Goal: Use online tool/utility: Utilize a website feature to perform a specific function

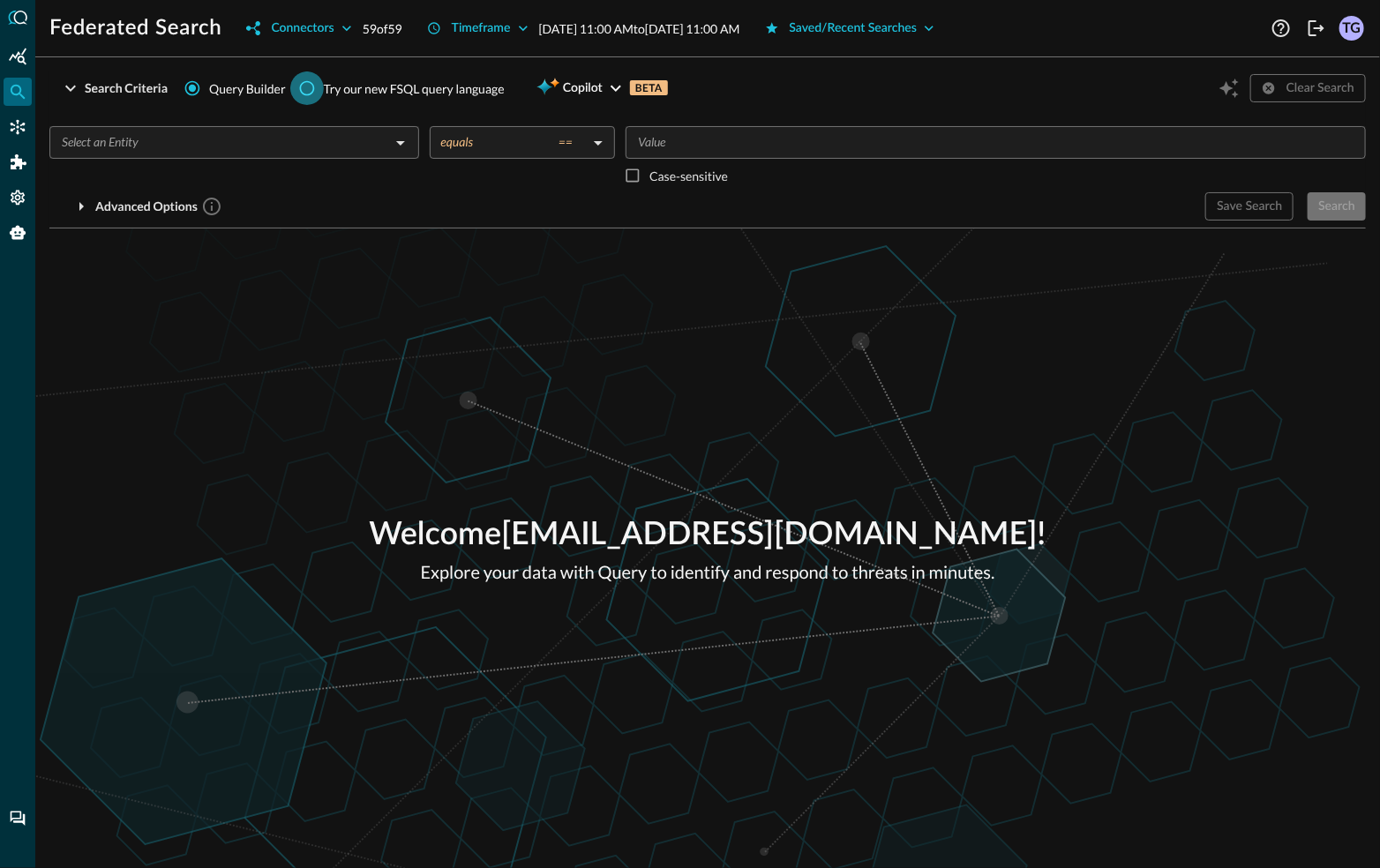
click at [313, 81] on input "Try our new FSQL query language" at bounding box center [307, 89] width 34 height 34
radio input "true"
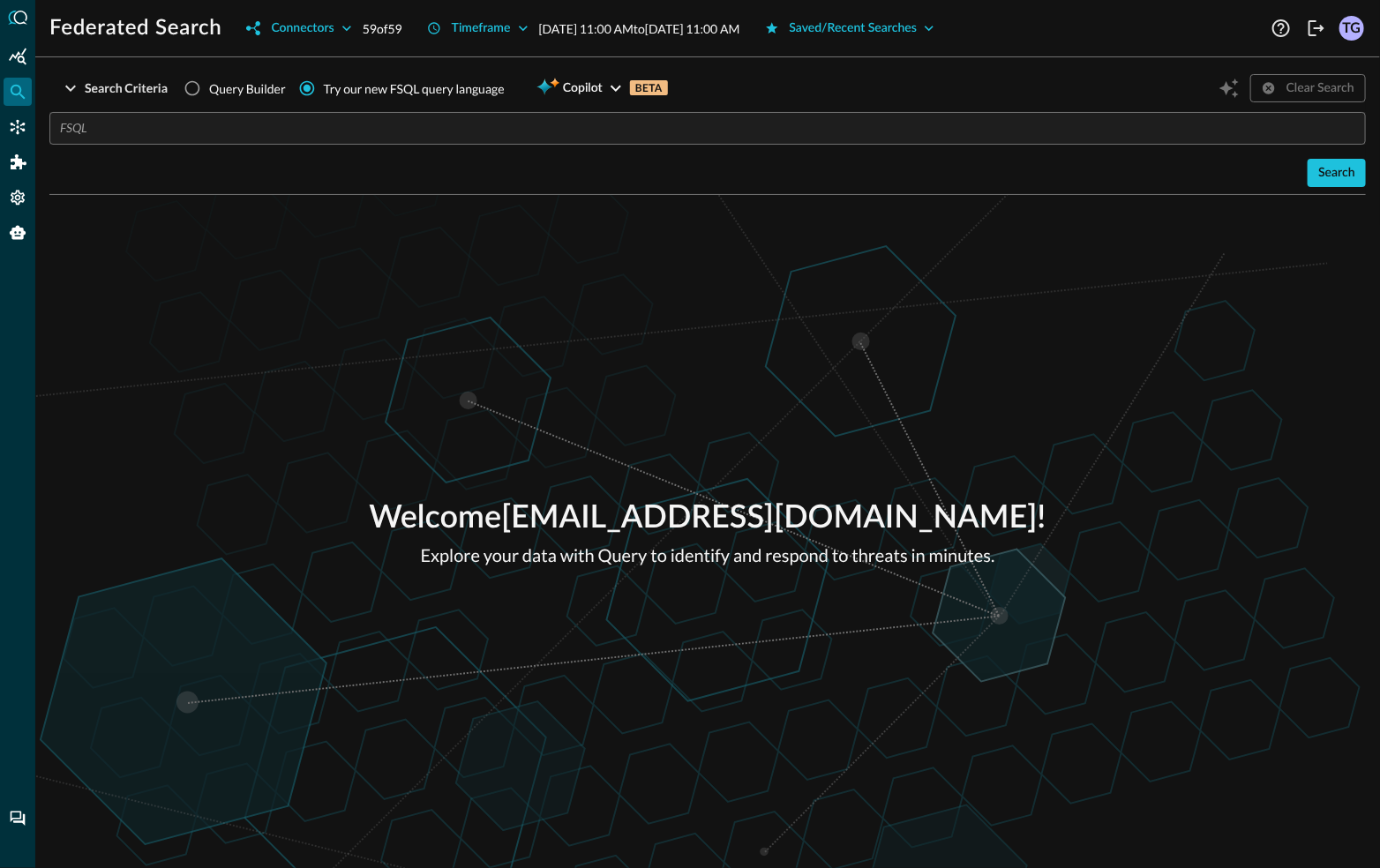
click at [389, 123] on input "text" at bounding box center [713, 128] width 1306 height 33
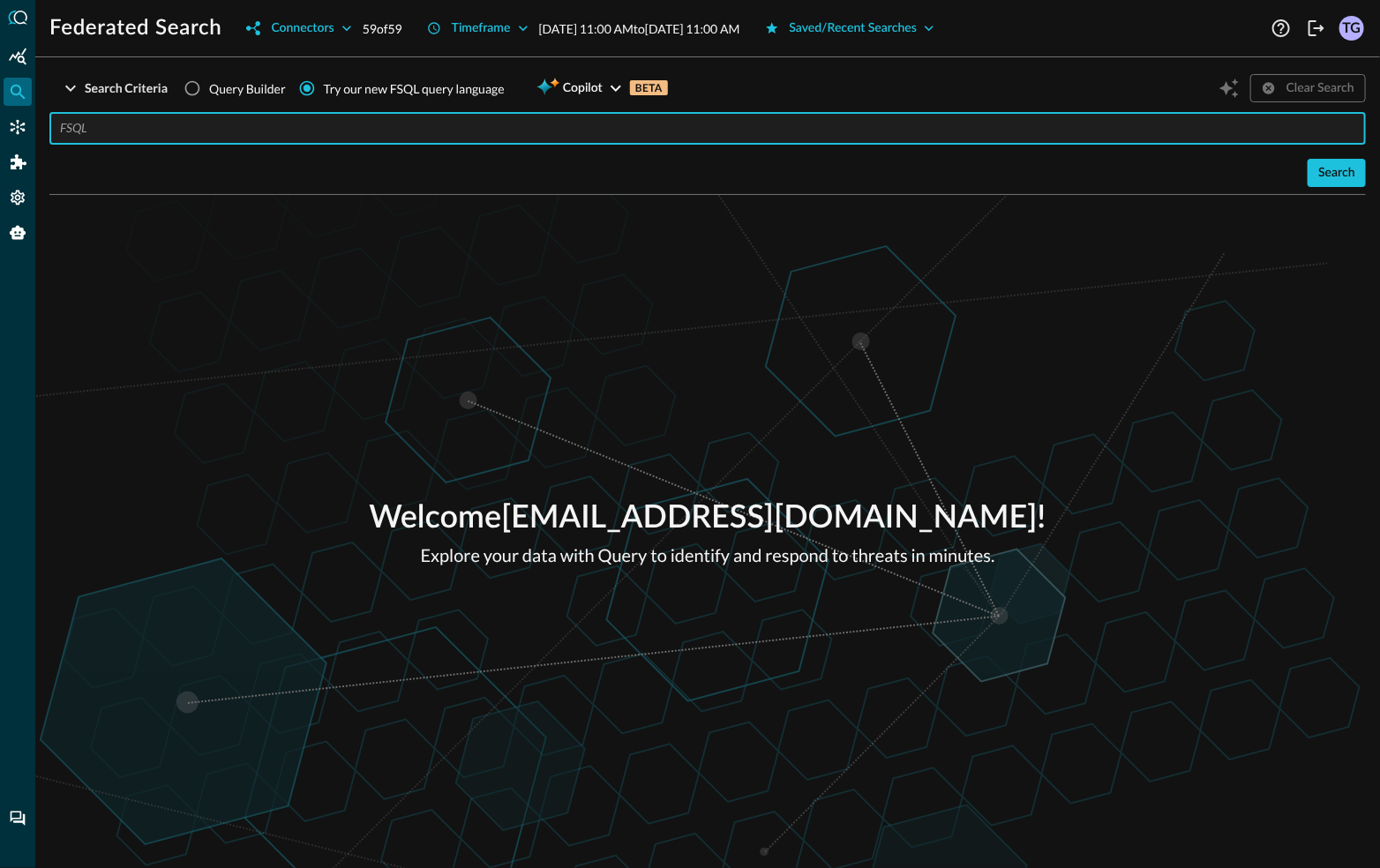
paste input "QUERY detection_finding.**, email_activity.** WITH detection_finding.severity_i…"
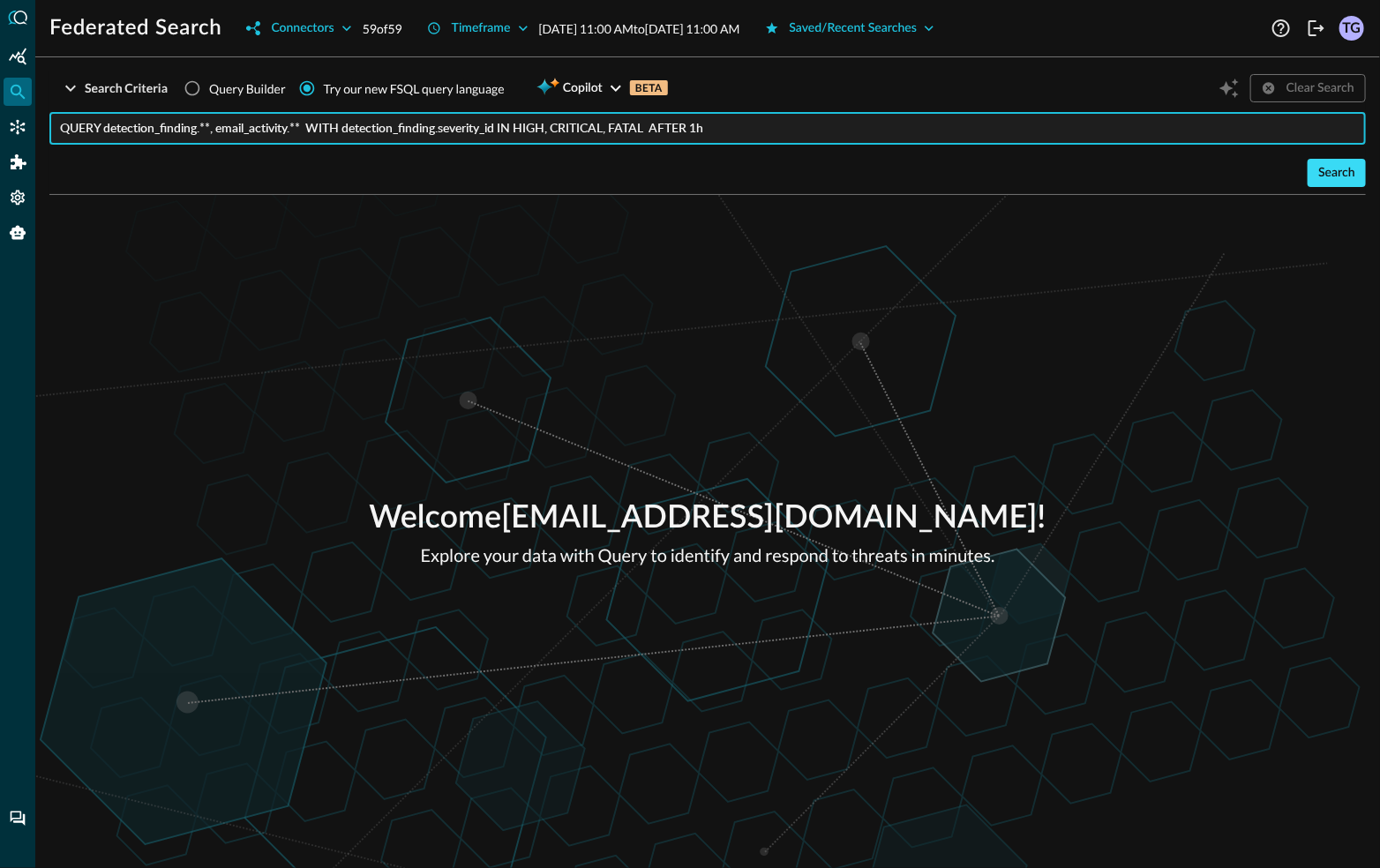
type input "QUERY detection_finding.**, email_activity.** WITH detection_finding.severity_i…"
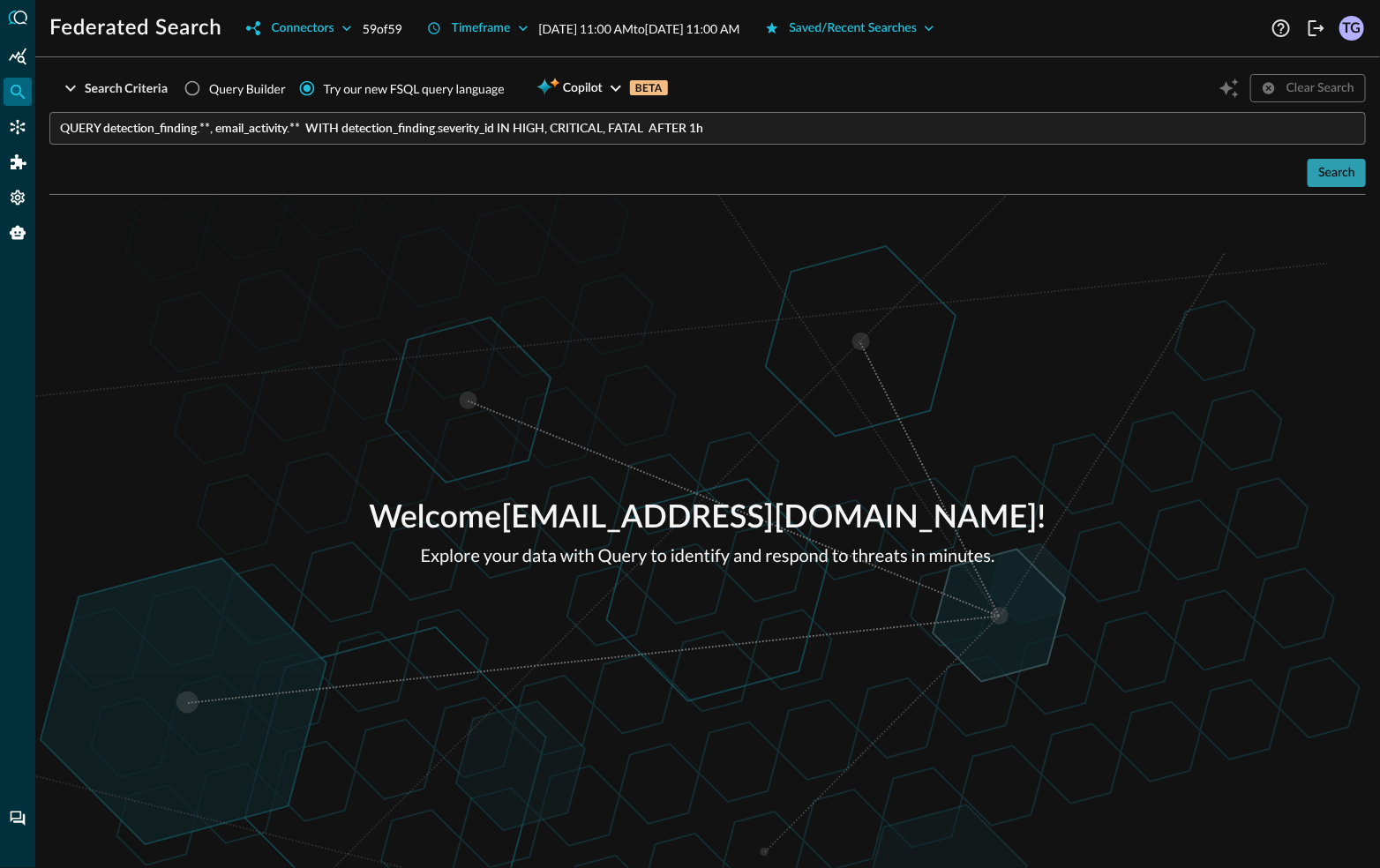
click at [1344, 175] on div "Search" at bounding box center [1337, 173] width 37 height 22
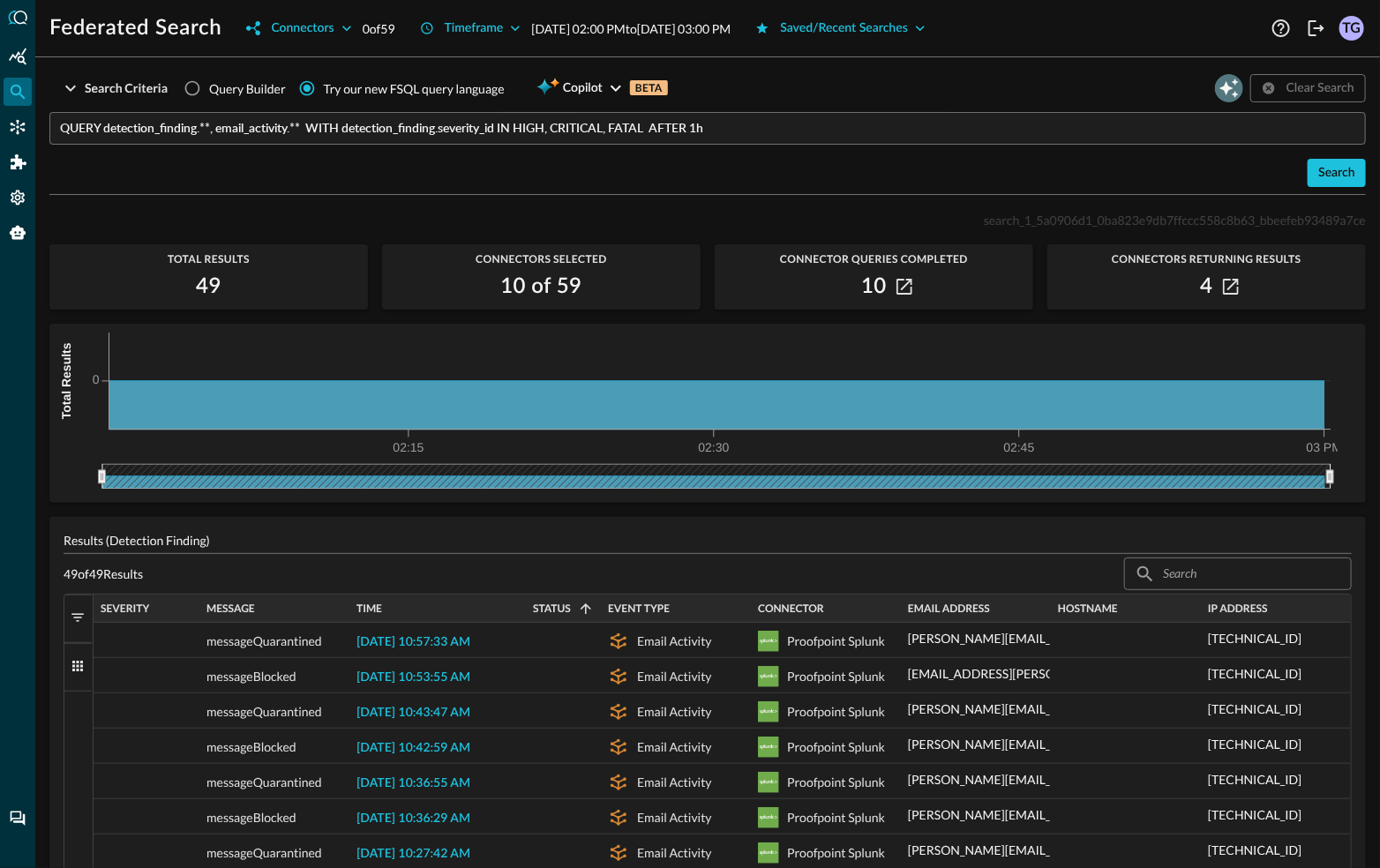
click at [1234, 93] on icon "Open Query Copilot" at bounding box center [1230, 88] width 20 height 20
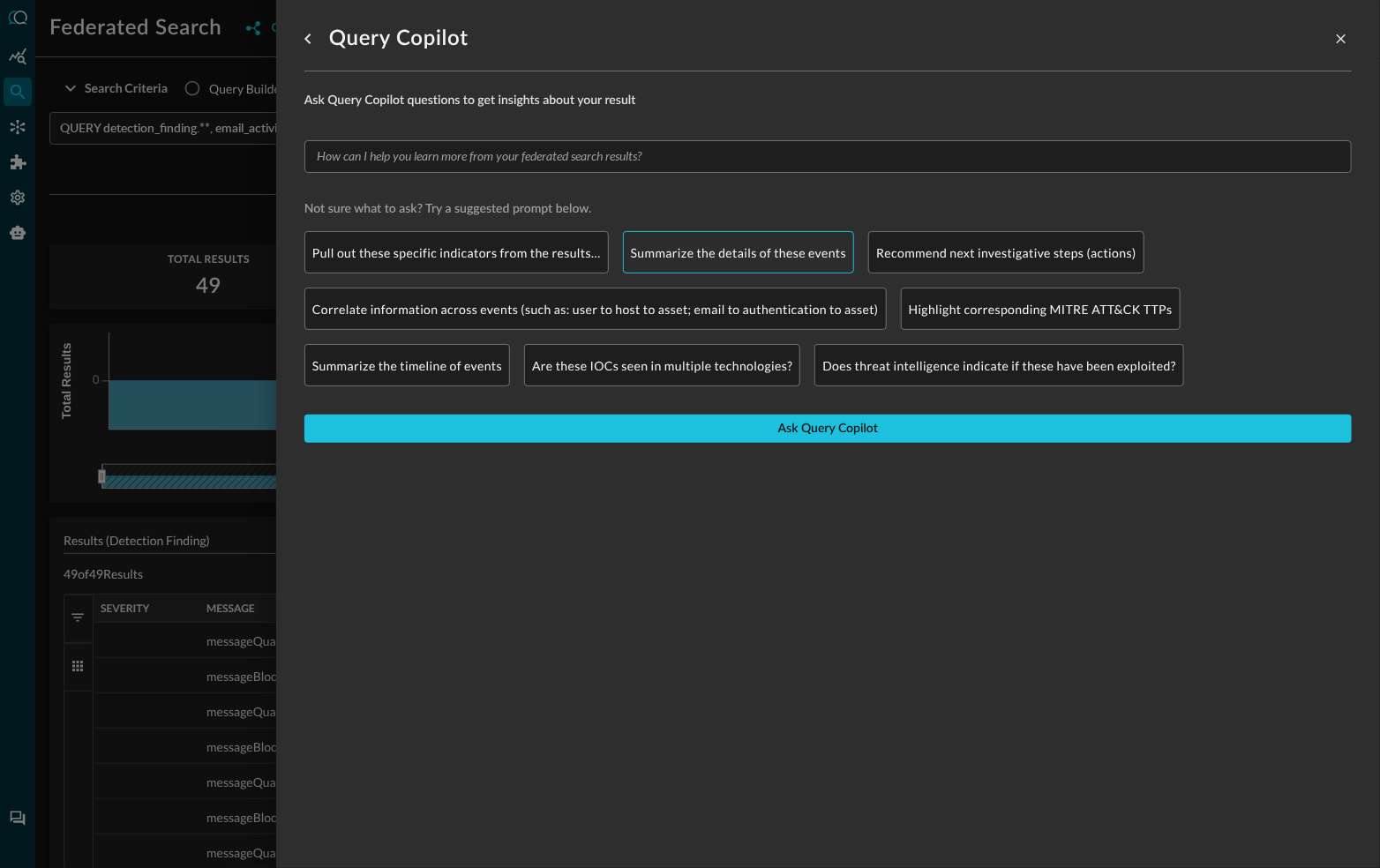
click at [759, 248] on p "Summarize the details of these events" at bounding box center [739, 252] width 216 height 19
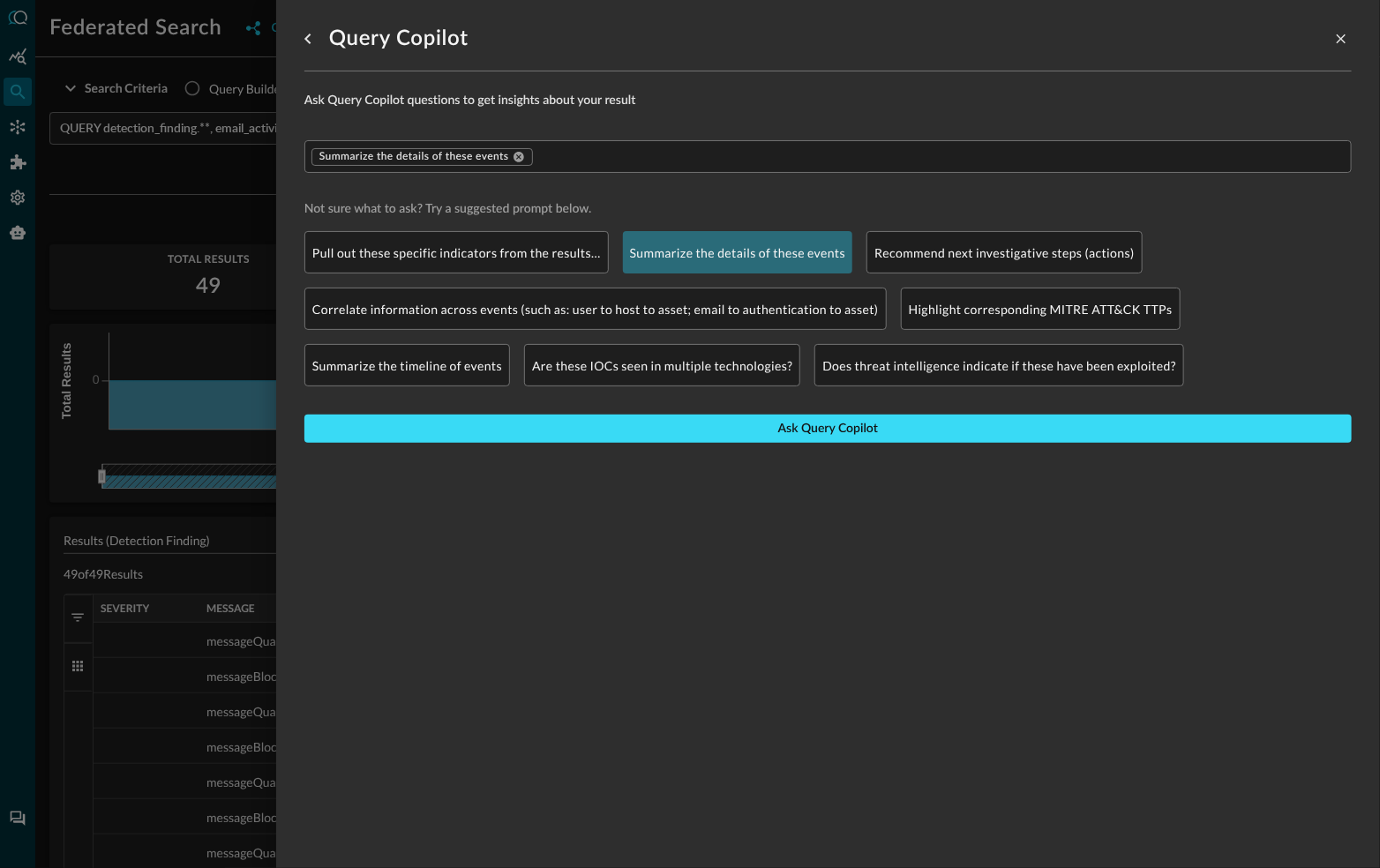
click at [816, 425] on div "Ask Query Copilot" at bounding box center [829, 429] width 99 height 22
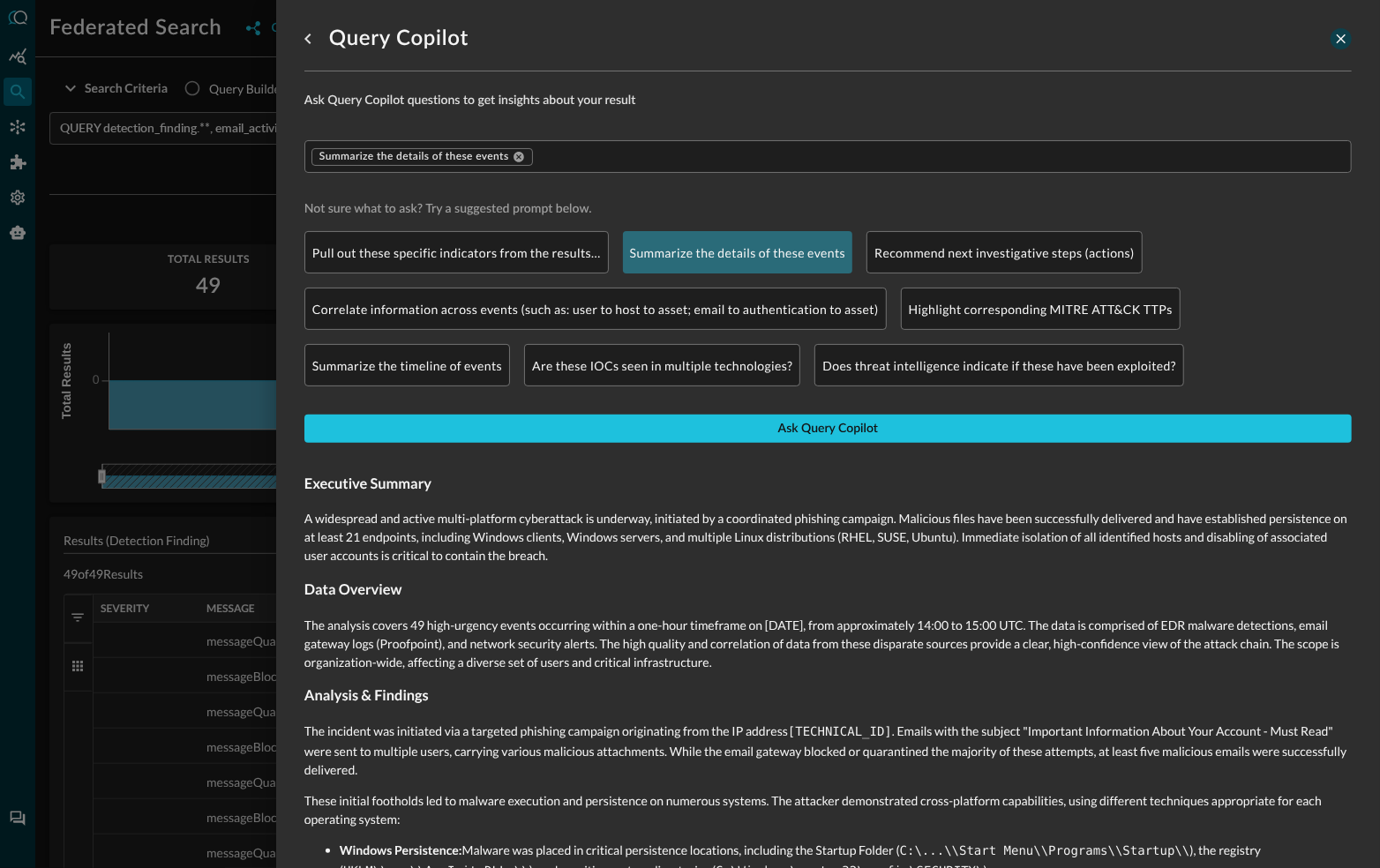
click at [1332, 43] on button "close-drawer" at bounding box center [1342, 39] width 21 height 21
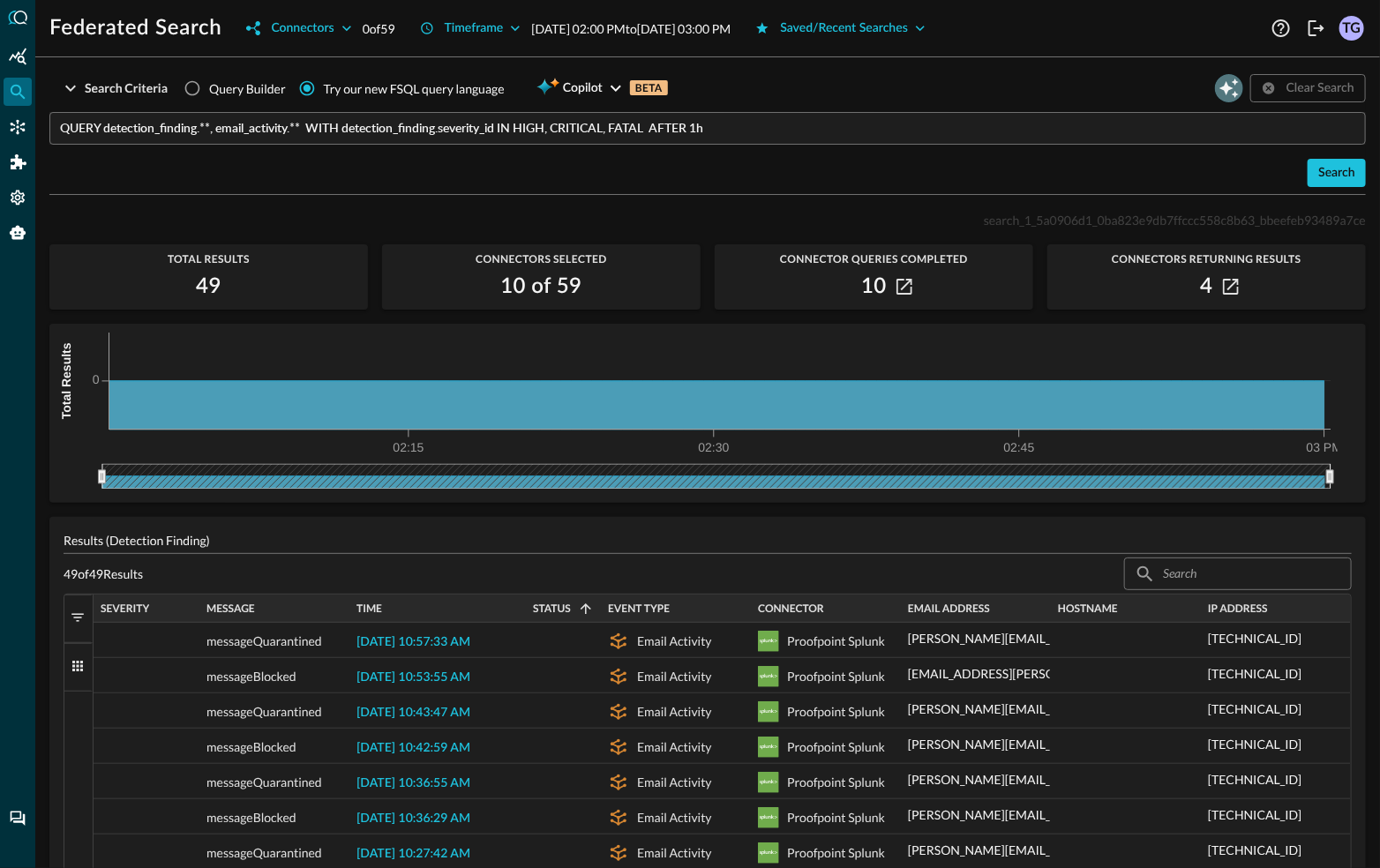
click at [1231, 91] on icon "Open Query Copilot" at bounding box center [1230, 88] width 21 height 21
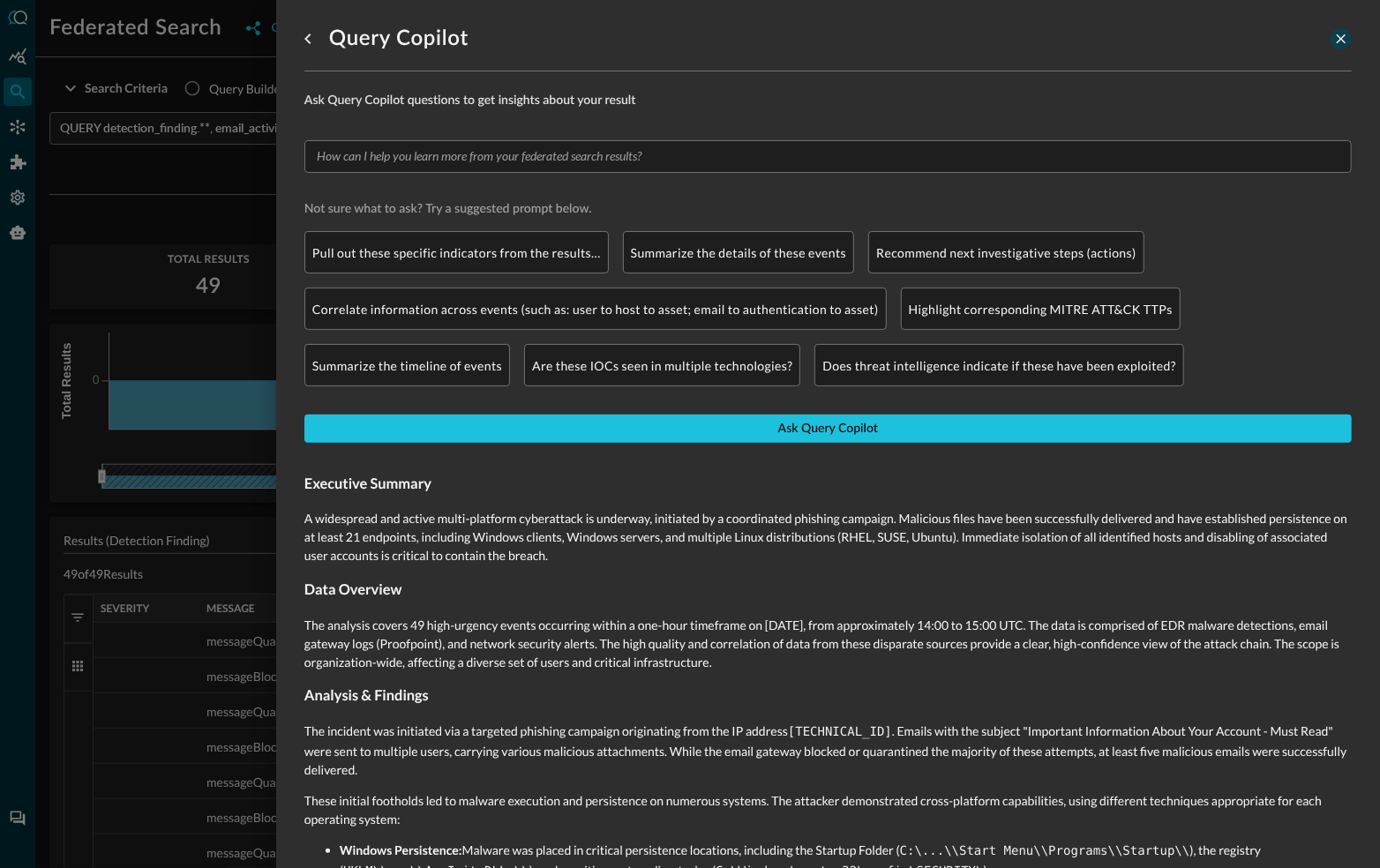
click at [1340, 38] on icon "close-drawer" at bounding box center [1342, 39] width 16 height 16
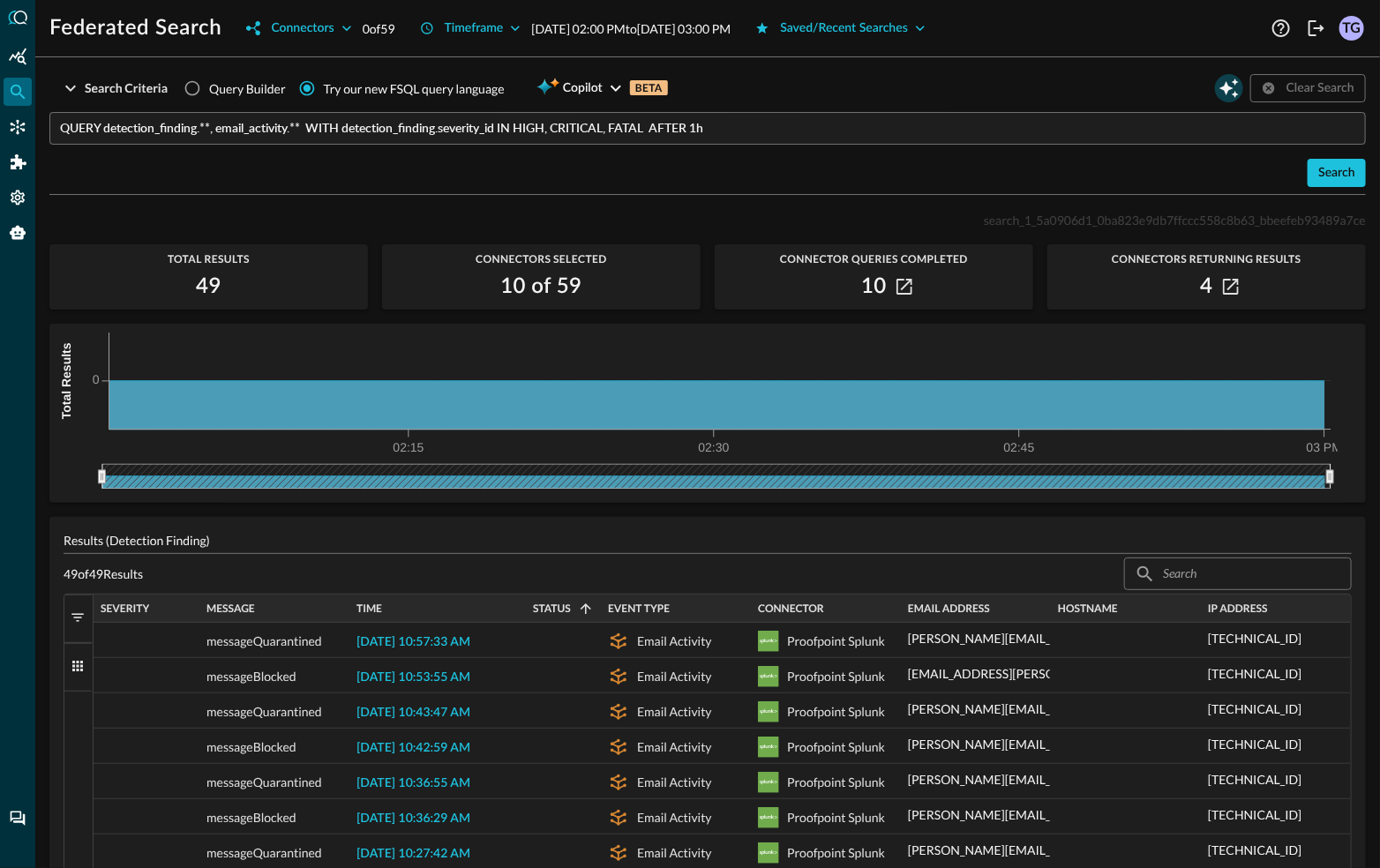
click at [1234, 94] on icon "Open Query Copilot" at bounding box center [1230, 88] width 20 height 20
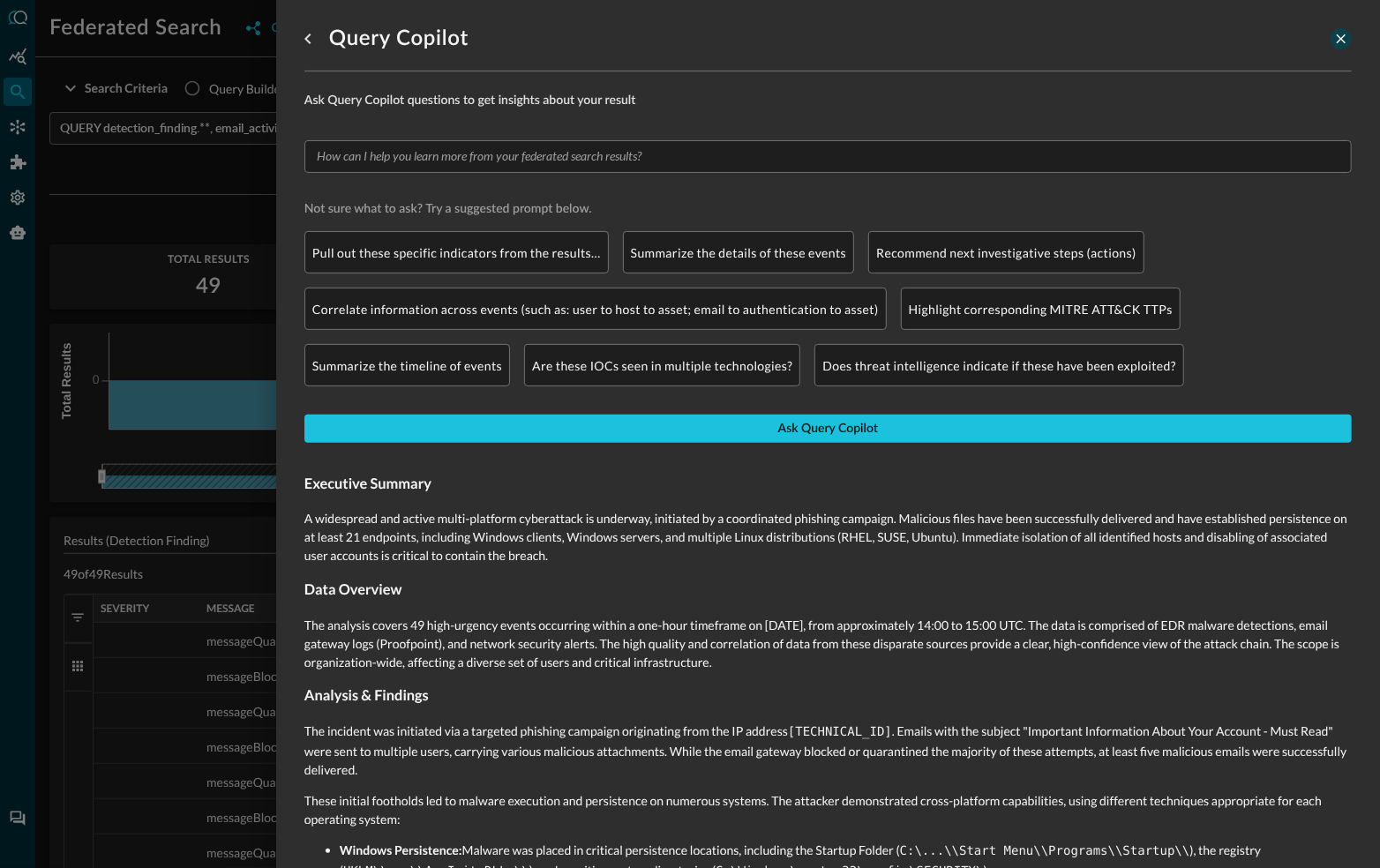
click at [1344, 43] on icon "close-drawer" at bounding box center [1342, 39] width 16 height 16
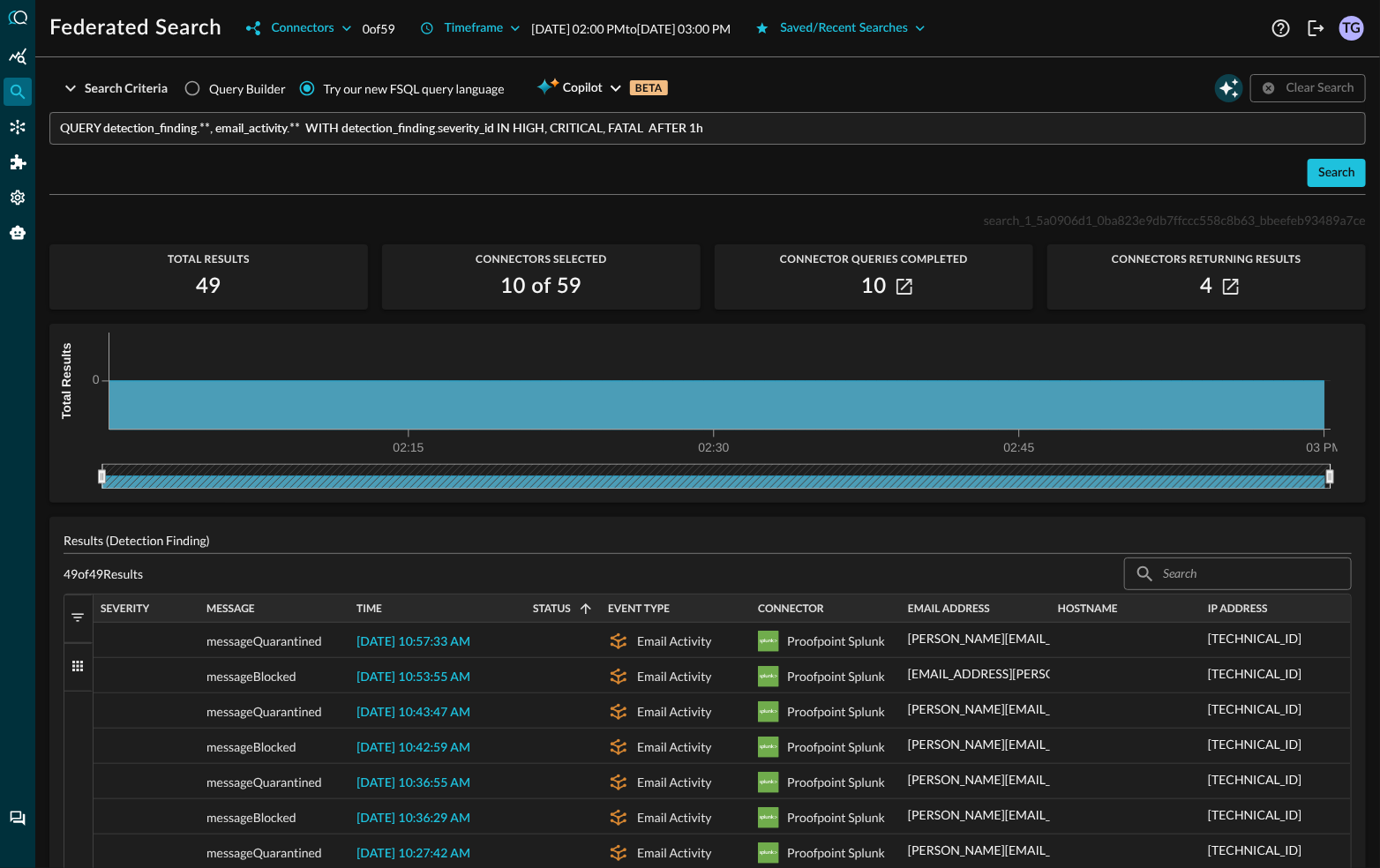
click at [1220, 90] on icon "Open Query Copilot" at bounding box center [1230, 88] width 21 height 21
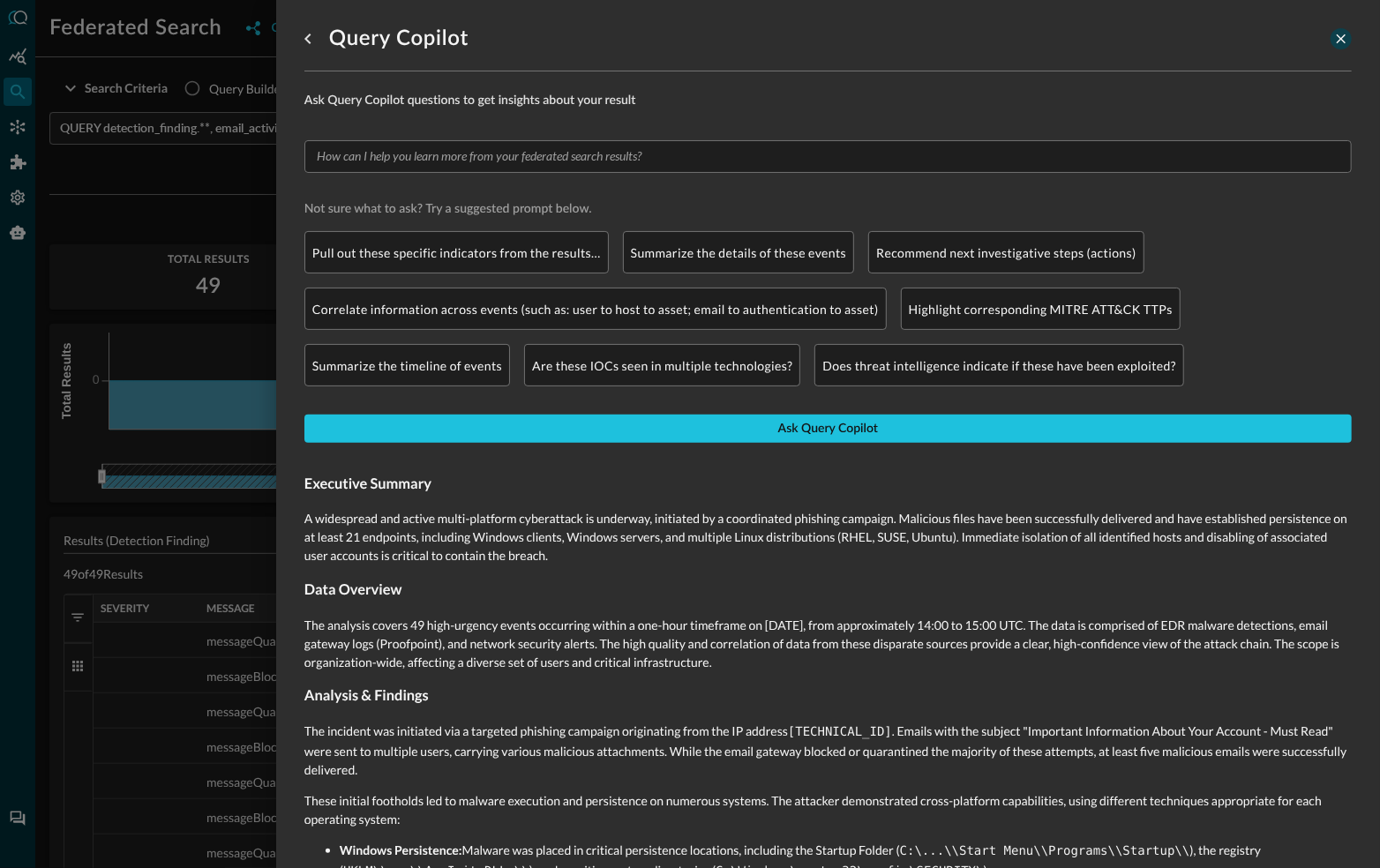
click at [1341, 36] on icon "close-drawer" at bounding box center [1342, 39] width 16 height 16
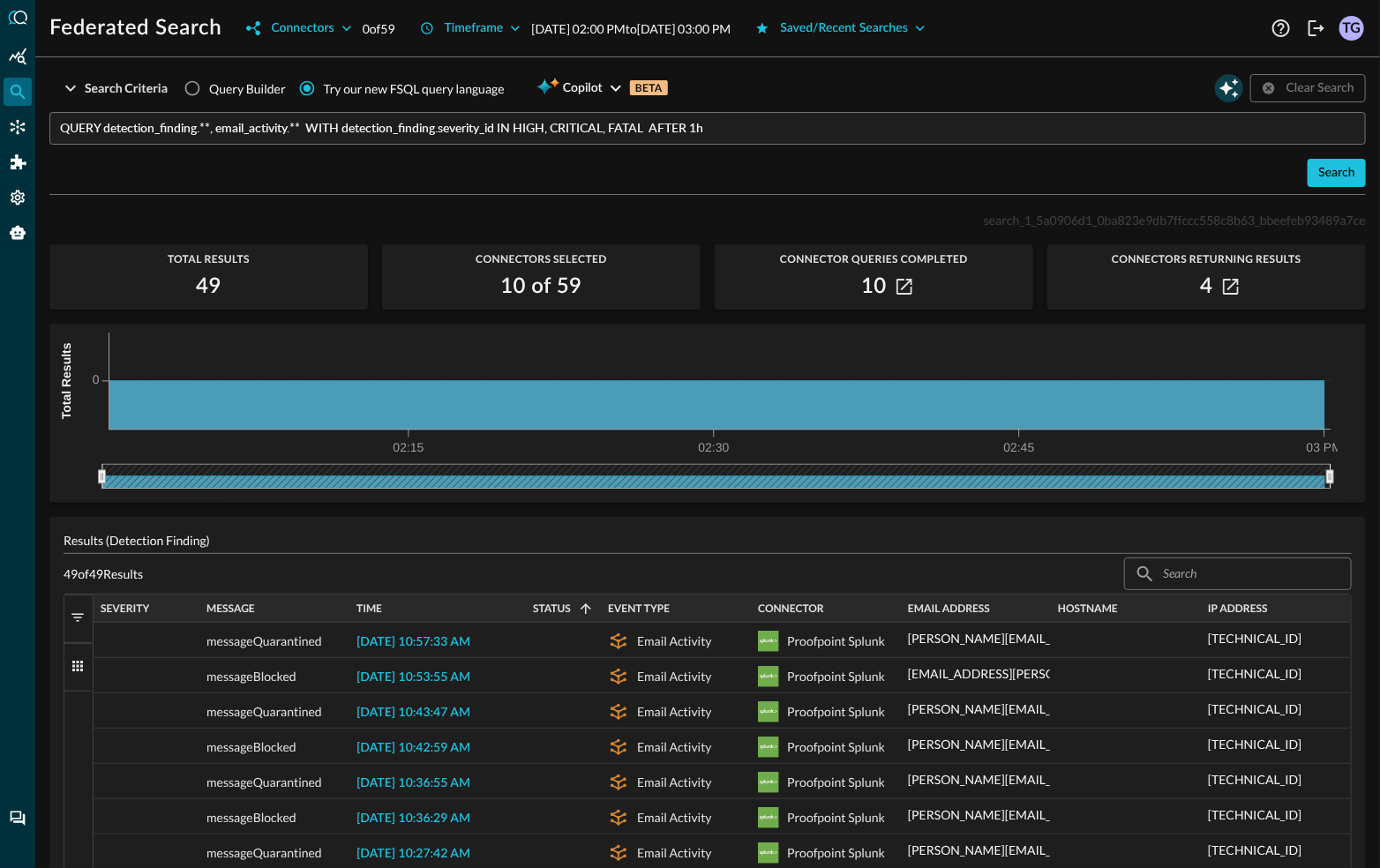
click at [1226, 81] on icon "Open Query Copilot" at bounding box center [1230, 88] width 21 height 21
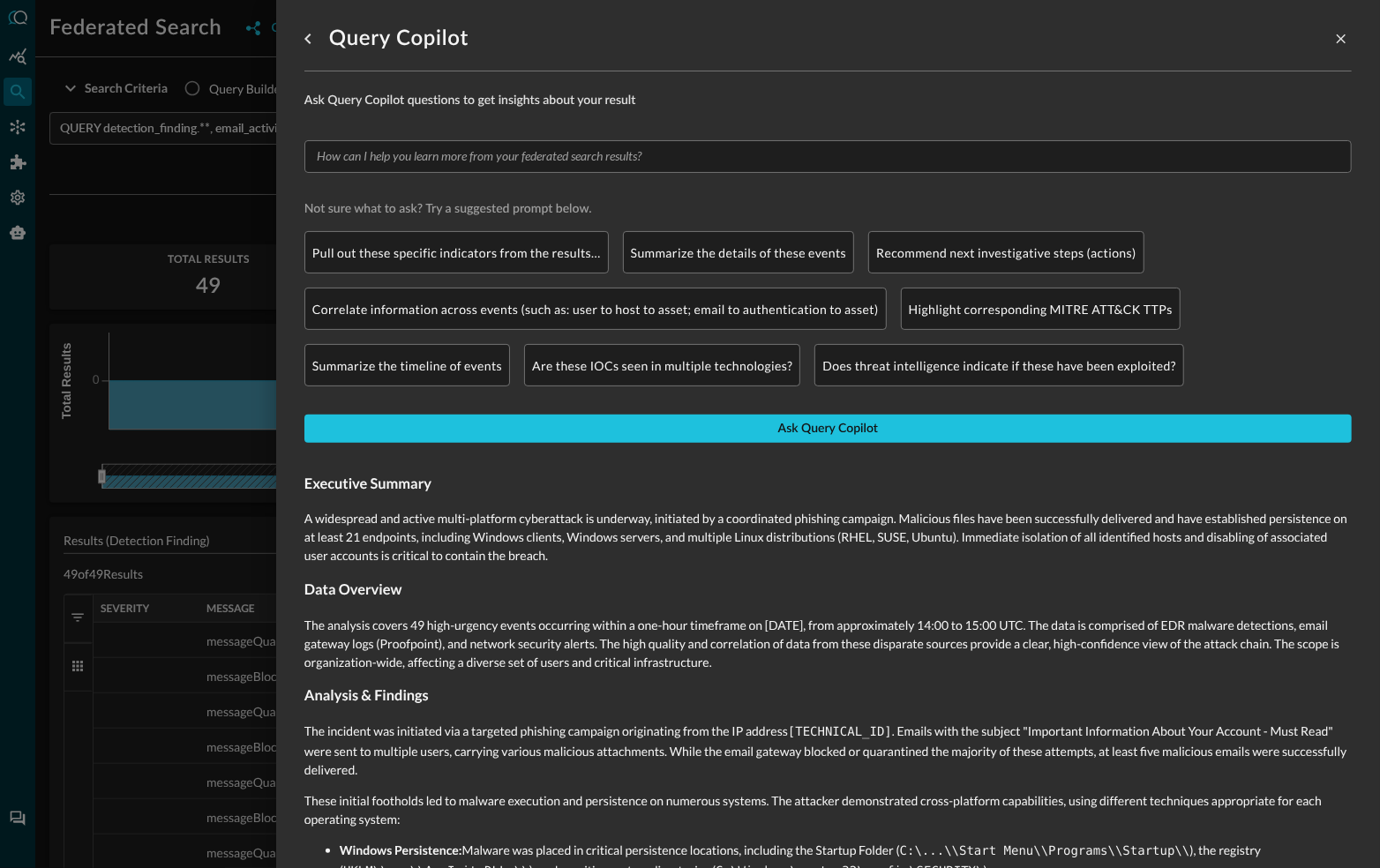
click at [300, 485] on div "Query Copilot Ask Query Copilot questions to get insights about your result ​ N…" at bounding box center [828, 434] width 1104 height 868
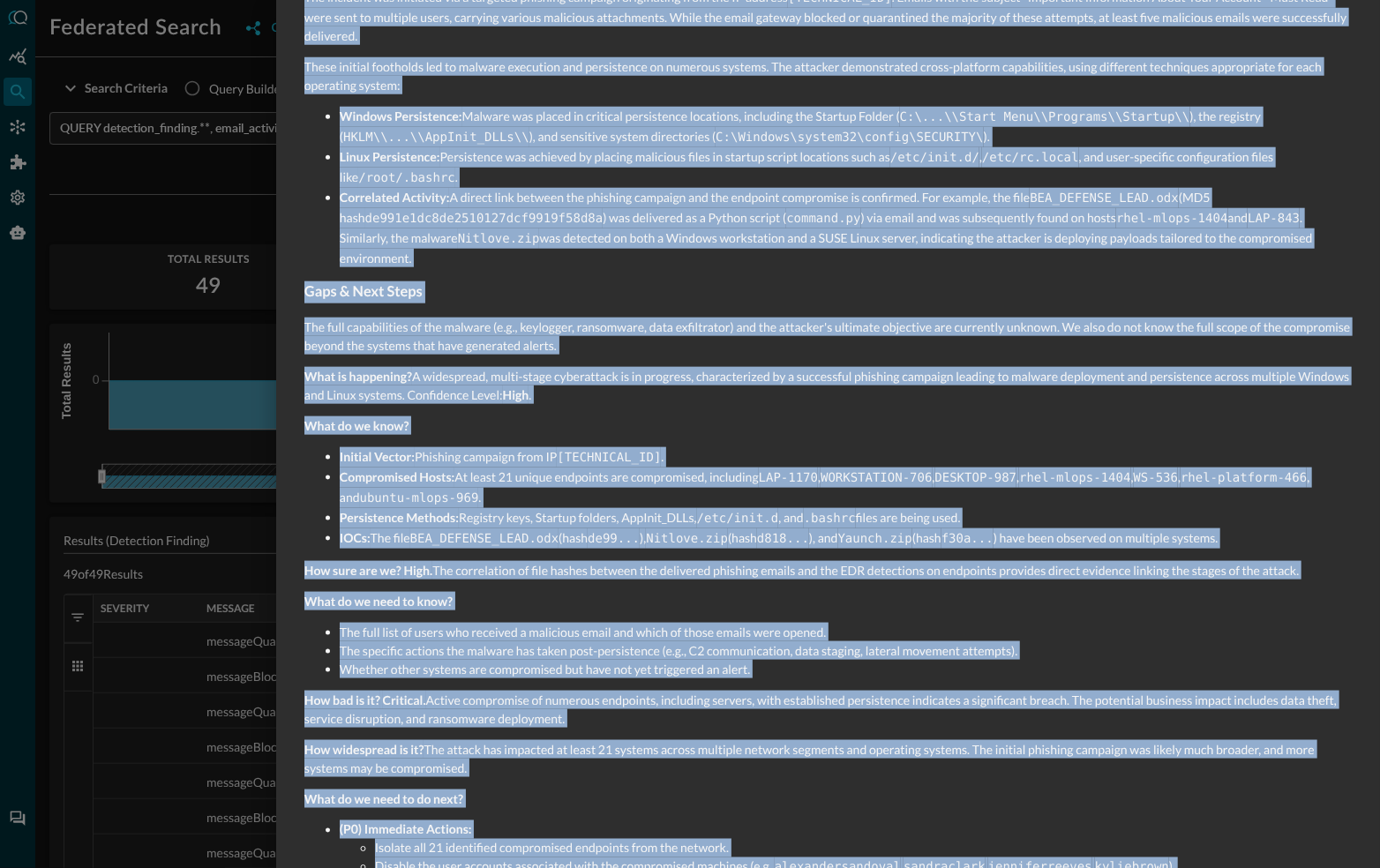
scroll to position [982, 0]
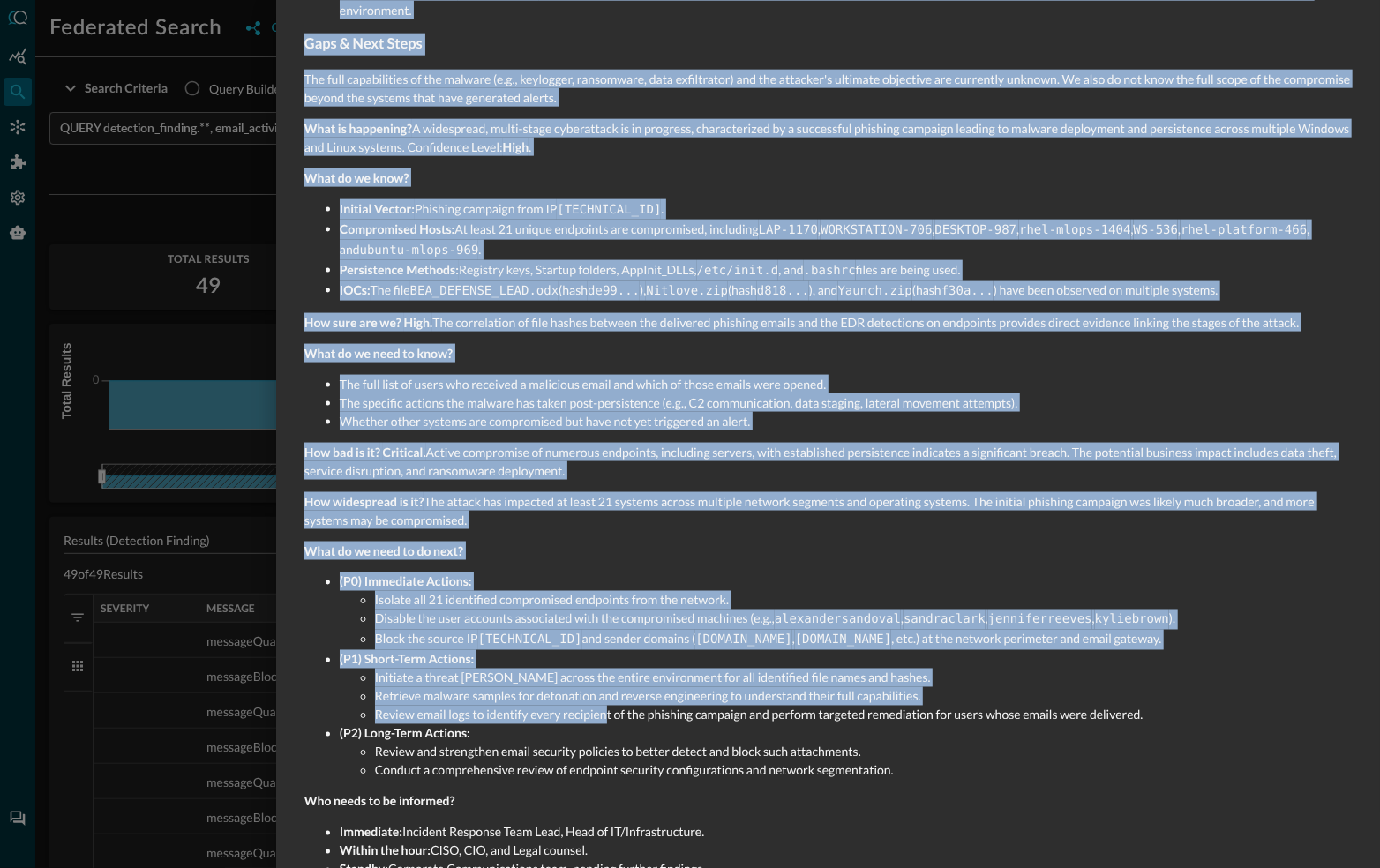
drag, startPoint x: 307, startPoint y: 485, endPoint x: 725, endPoint y: 815, distance: 532.6
click at [725, 815] on div "Executive Summary A widespread and active multi-platform cyberattack is underwa…" at bounding box center [829, 185] width 1048 height 1416
copy div "Executive Summary A widespread and active multi-platform cyberattack is underwa…"
